Goal: Task Accomplishment & Management: Manage account settings

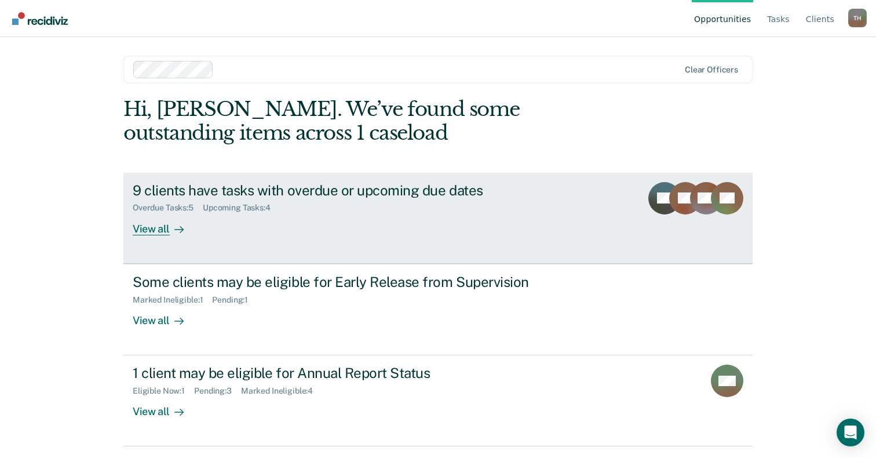
click at [463, 182] on div "9 clients have tasks with overdue or upcoming due dates" at bounding box center [336, 190] width 407 height 17
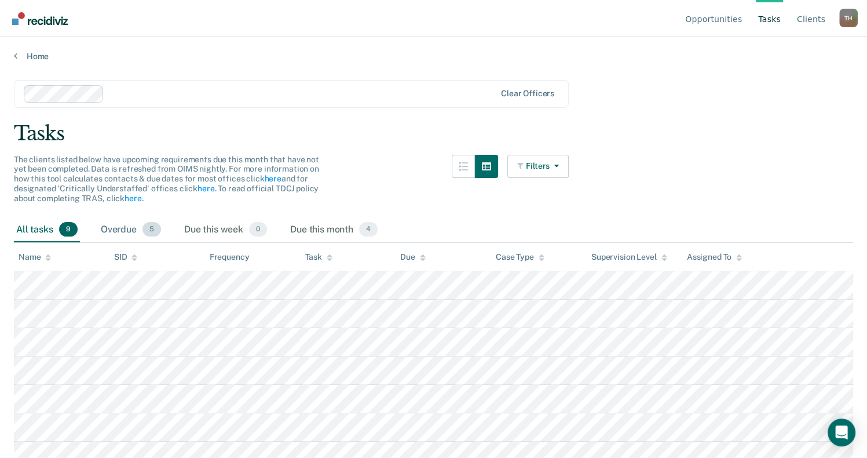
click at [136, 228] on div "Overdue 5" at bounding box center [130, 229] width 65 height 25
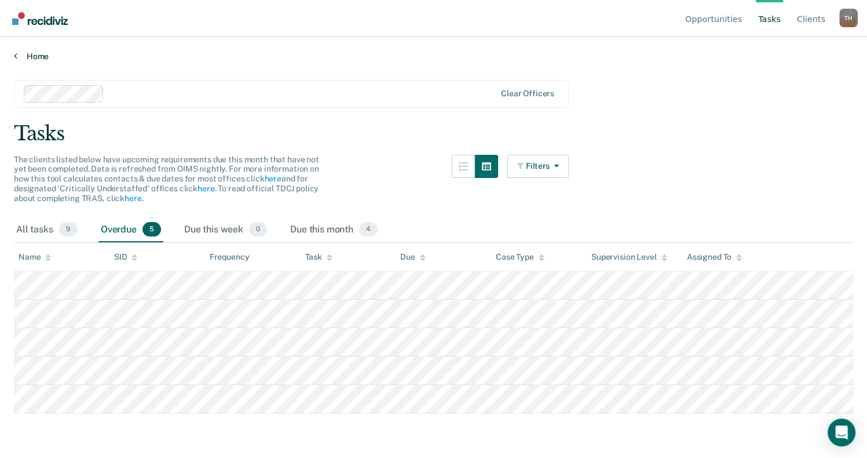
click at [44, 56] on link "Home" at bounding box center [433, 56] width 839 height 10
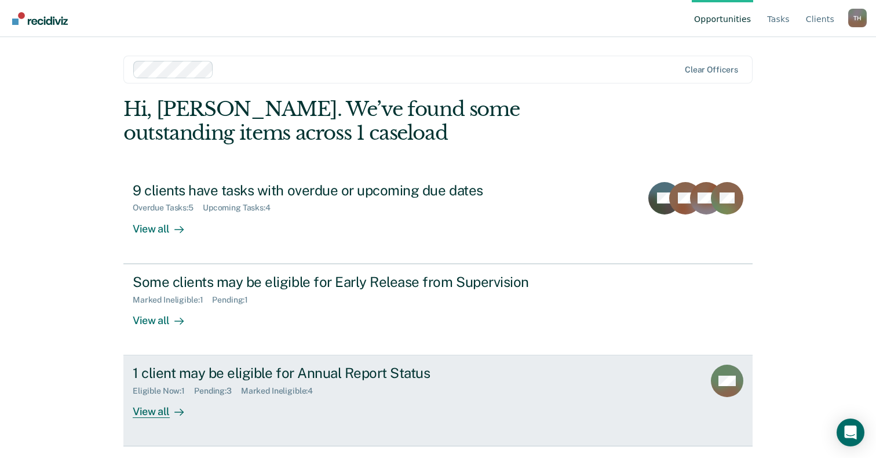
click at [346, 375] on div "1 client may be eligible for Annual Report Status" at bounding box center [336, 372] width 407 height 17
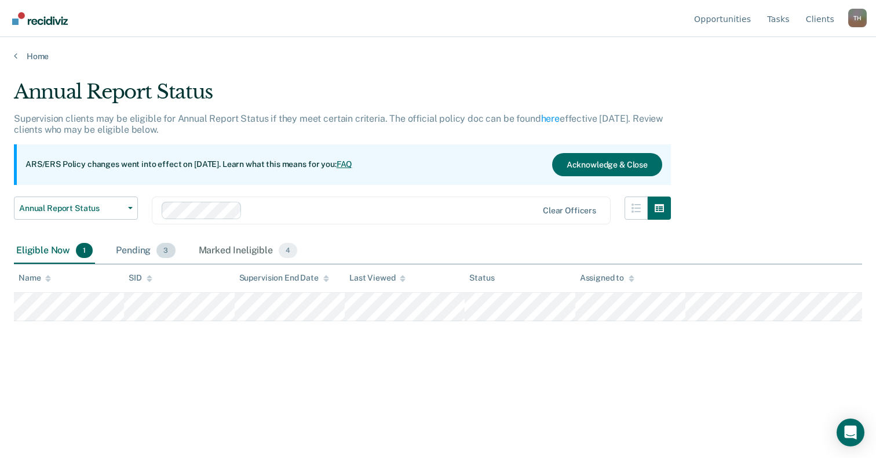
click at [161, 254] on span "3" at bounding box center [165, 250] width 19 height 15
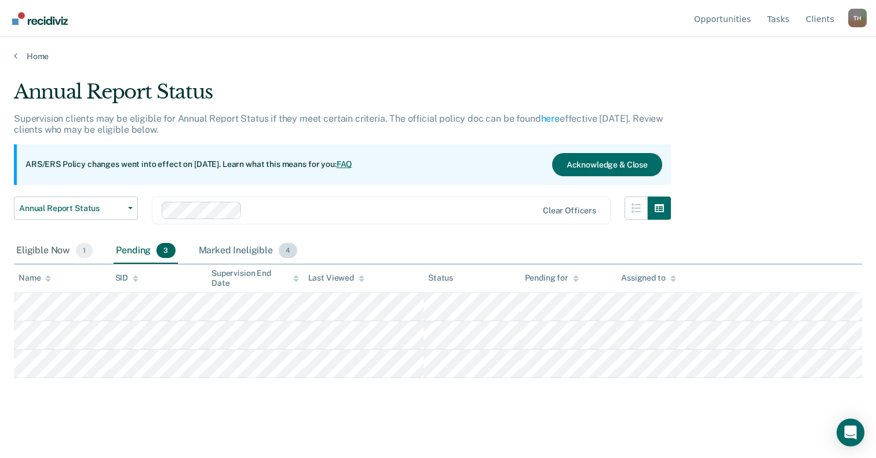
click at [232, 247] on div "Marked Ineligible 4" at bounding box center [248, 250] width 104 height 25
